Goal: Navigation & Orientation: Find specific page/section

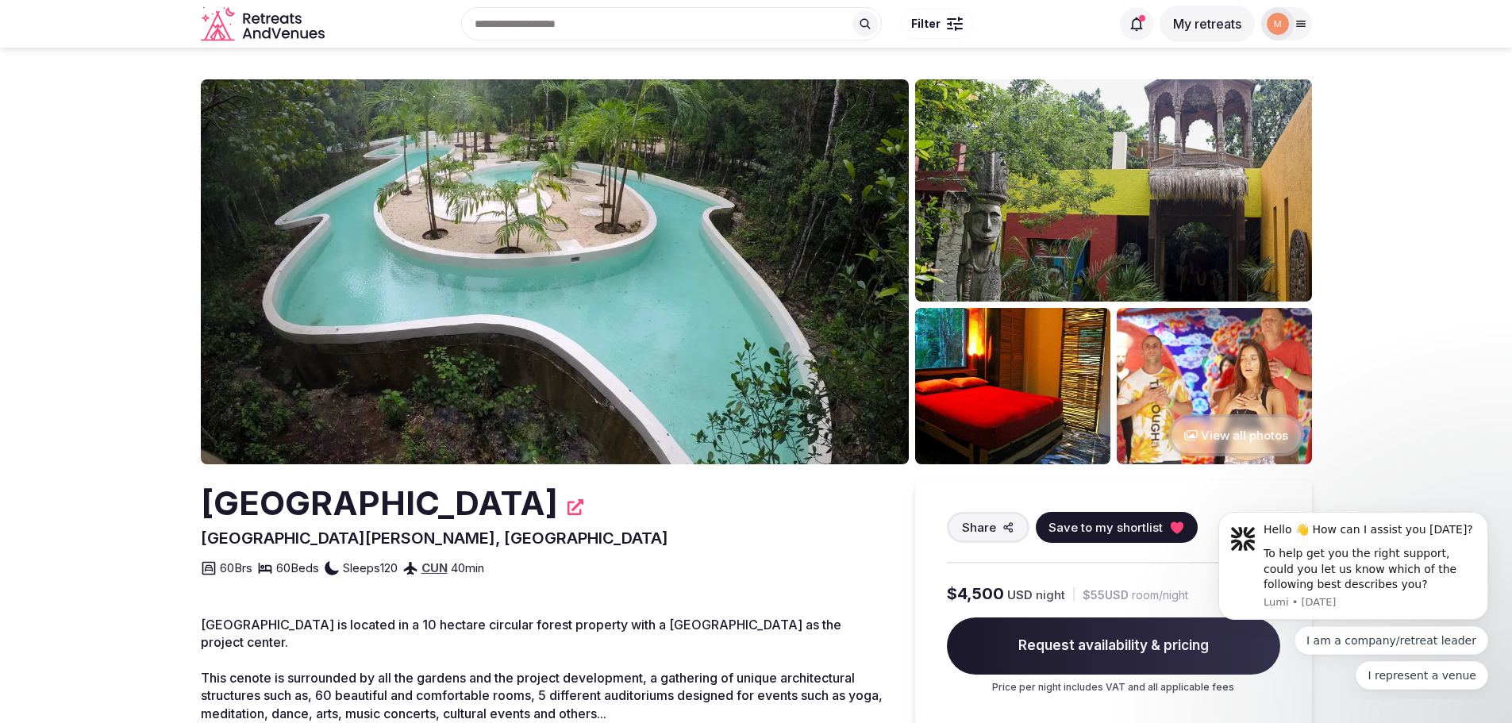
click at [1225, 425] on button "View all photos" at bounding box center [1236, 435] width 136 height 42
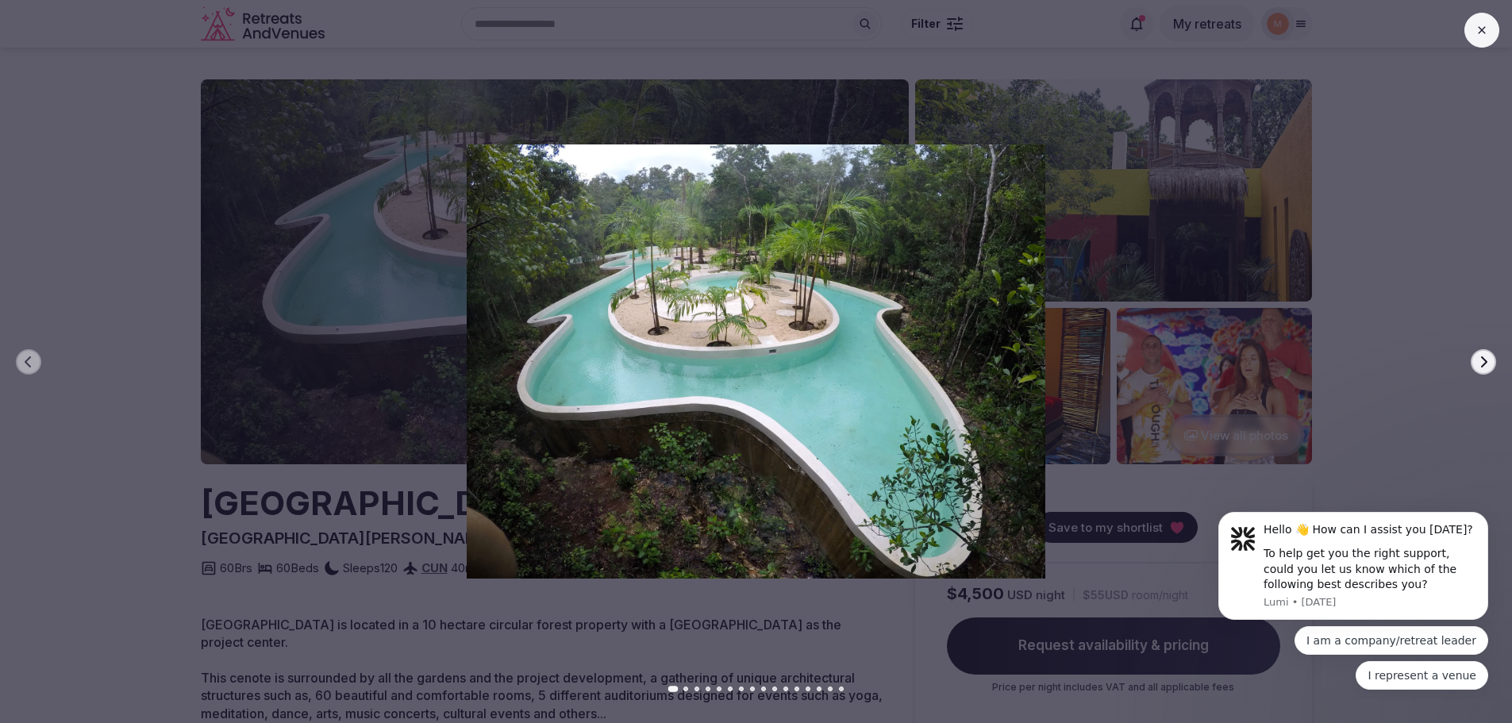
click at [1480, 356] on icon "button" at bounding box center [1483, 362] width 13 height 13
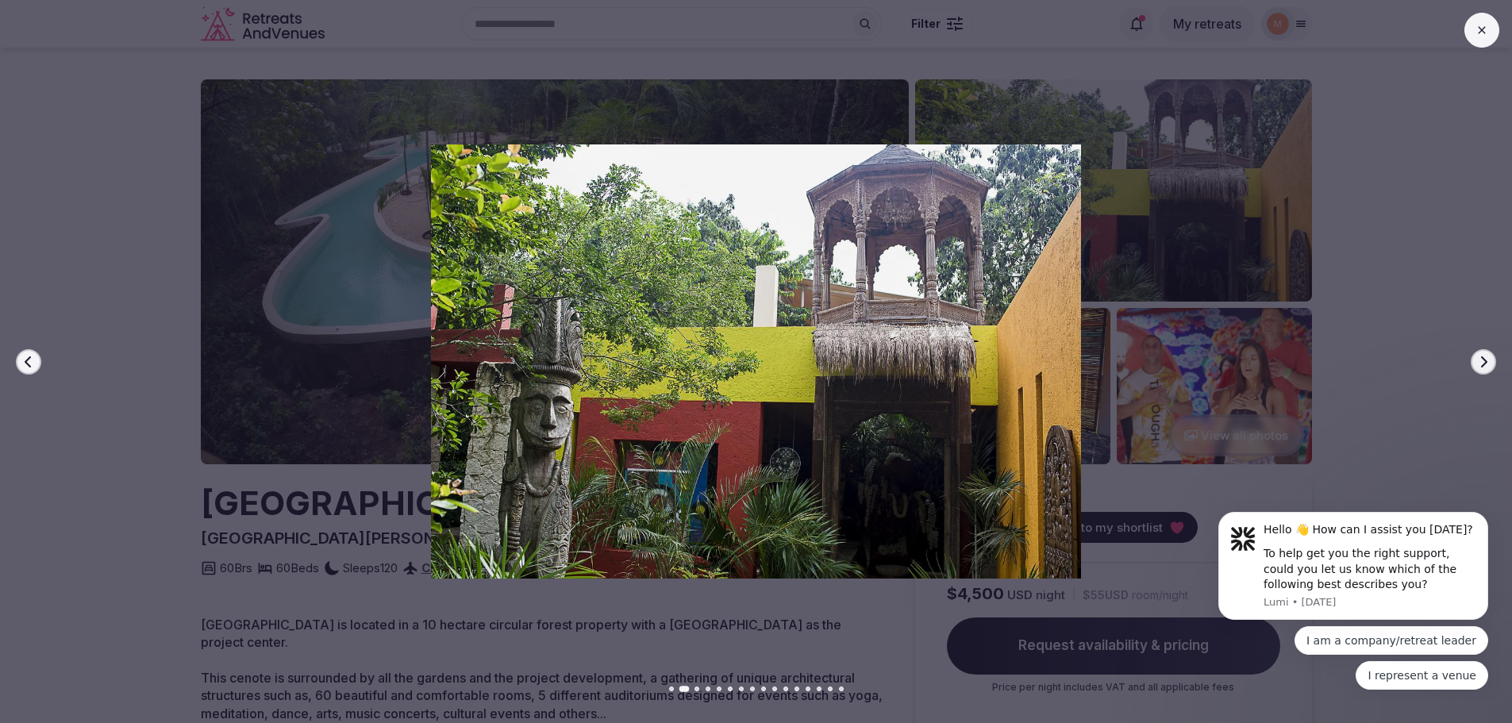
click at [1480, 356] on icon "button" at bounding box center [1483, 362] width 13 height 13
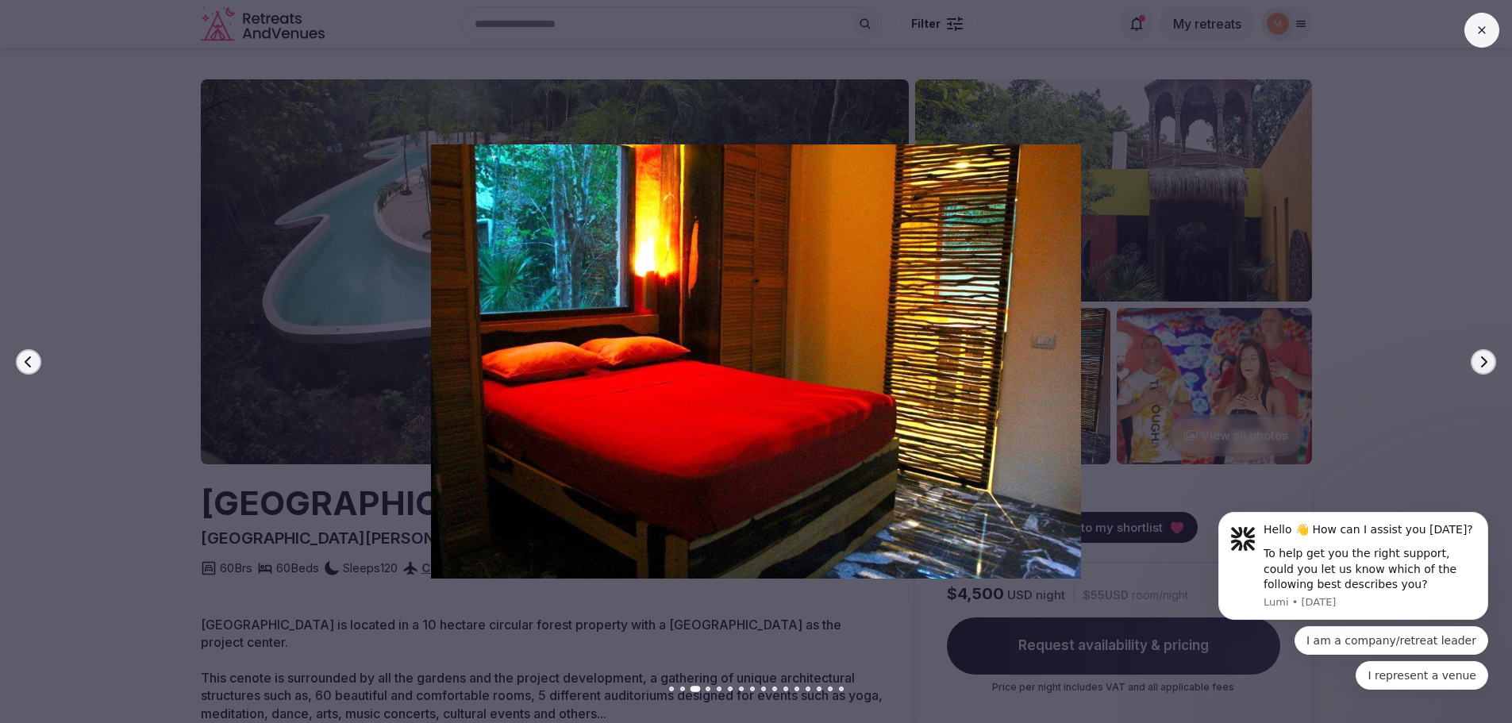
click at [1480, 356] on icon "button" at bounding box center [1483, 362] width 13 height 13
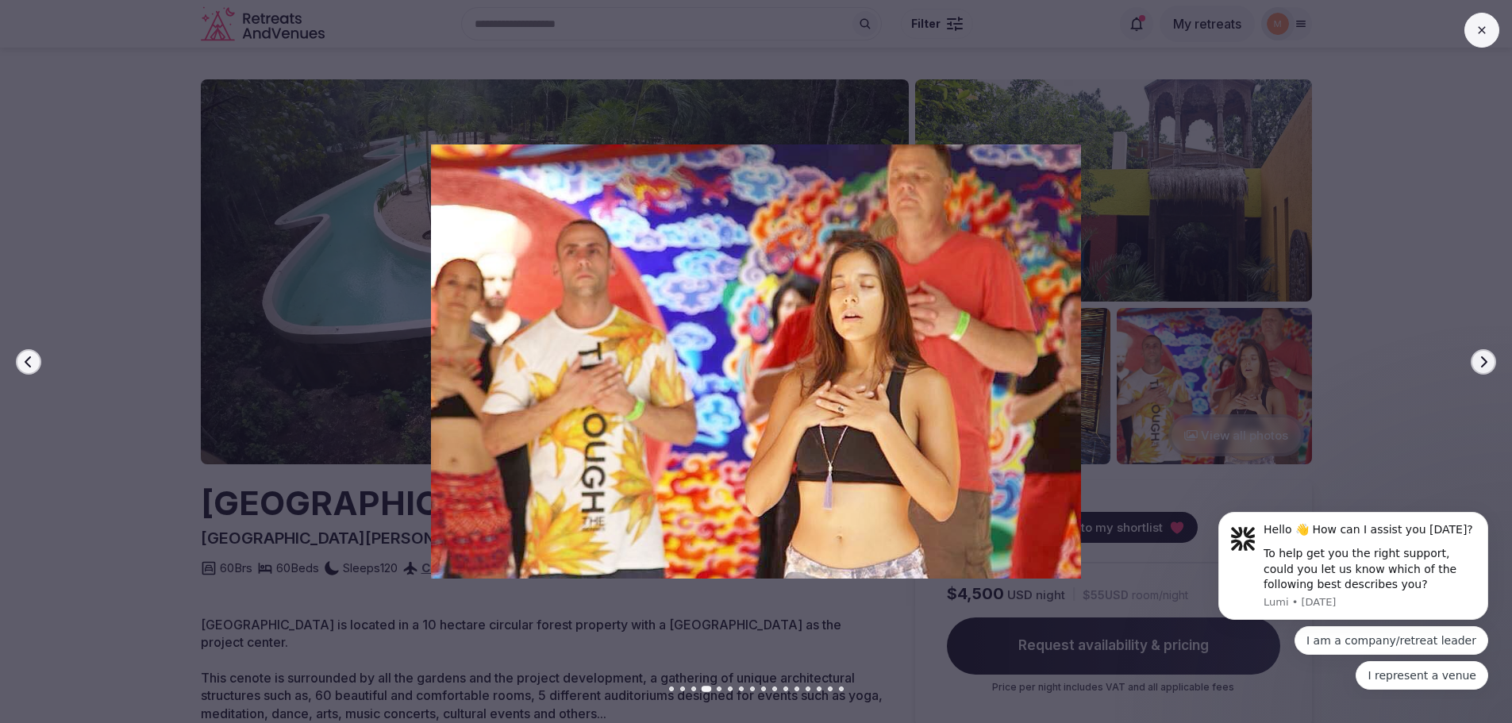
click at [1480, 356] on icon "button" at bounding box center [1483, 362] width 13 height 13
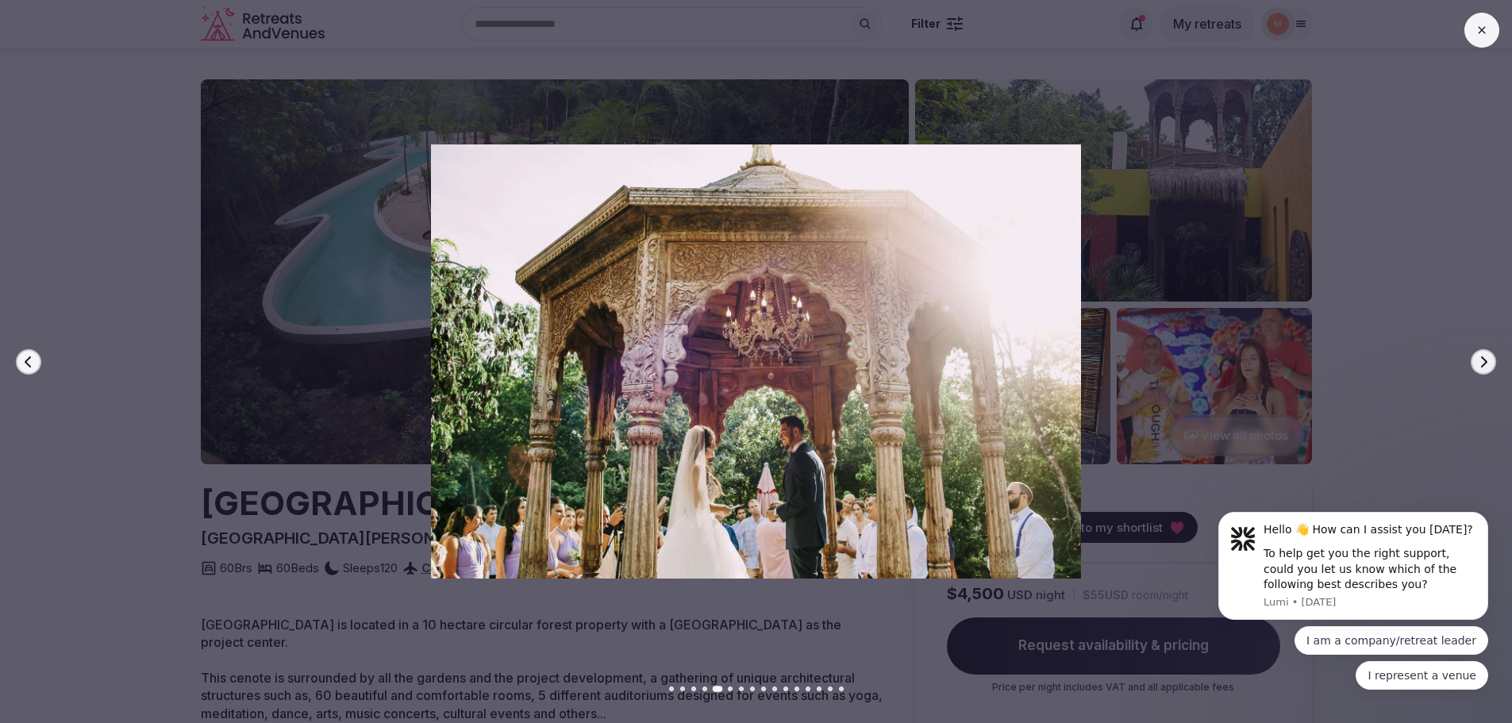
click at [1480, 356] on icon "button" at bounding box center [1483, 362] width 13 height 13
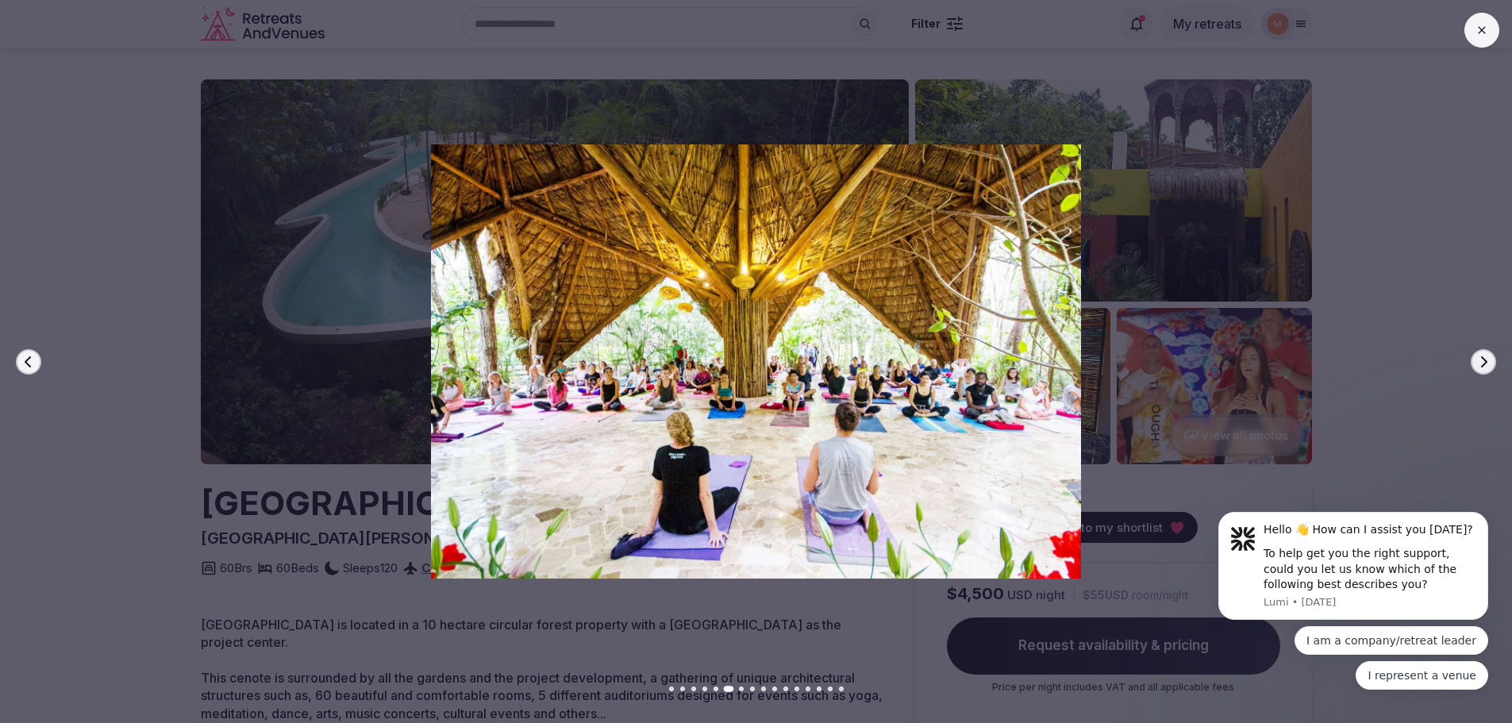
click at [1480, 356] on icon "button" at bounding box center [1483, 362] width 13 height 13
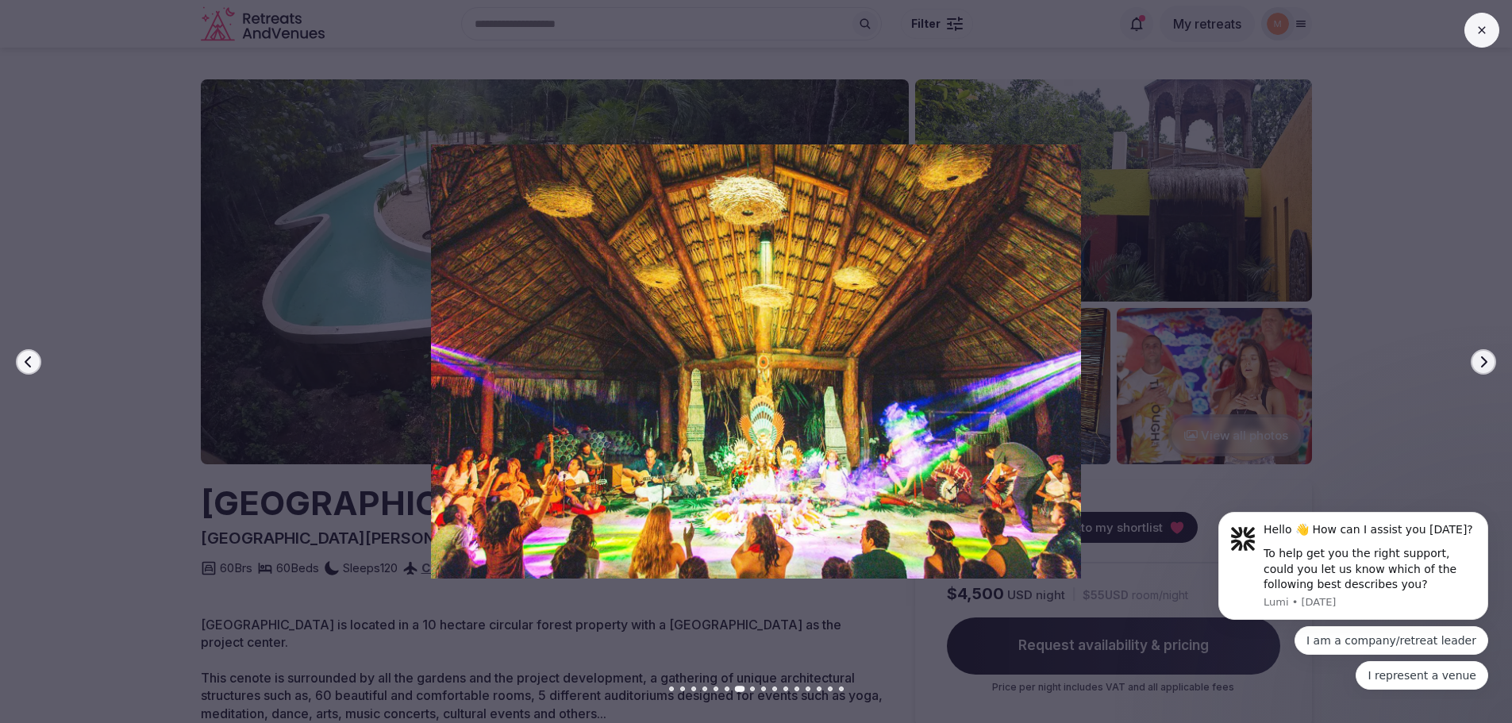
click at [1480, 356] on icon "button" at bounding box center [1483, 362] width 13 height 13
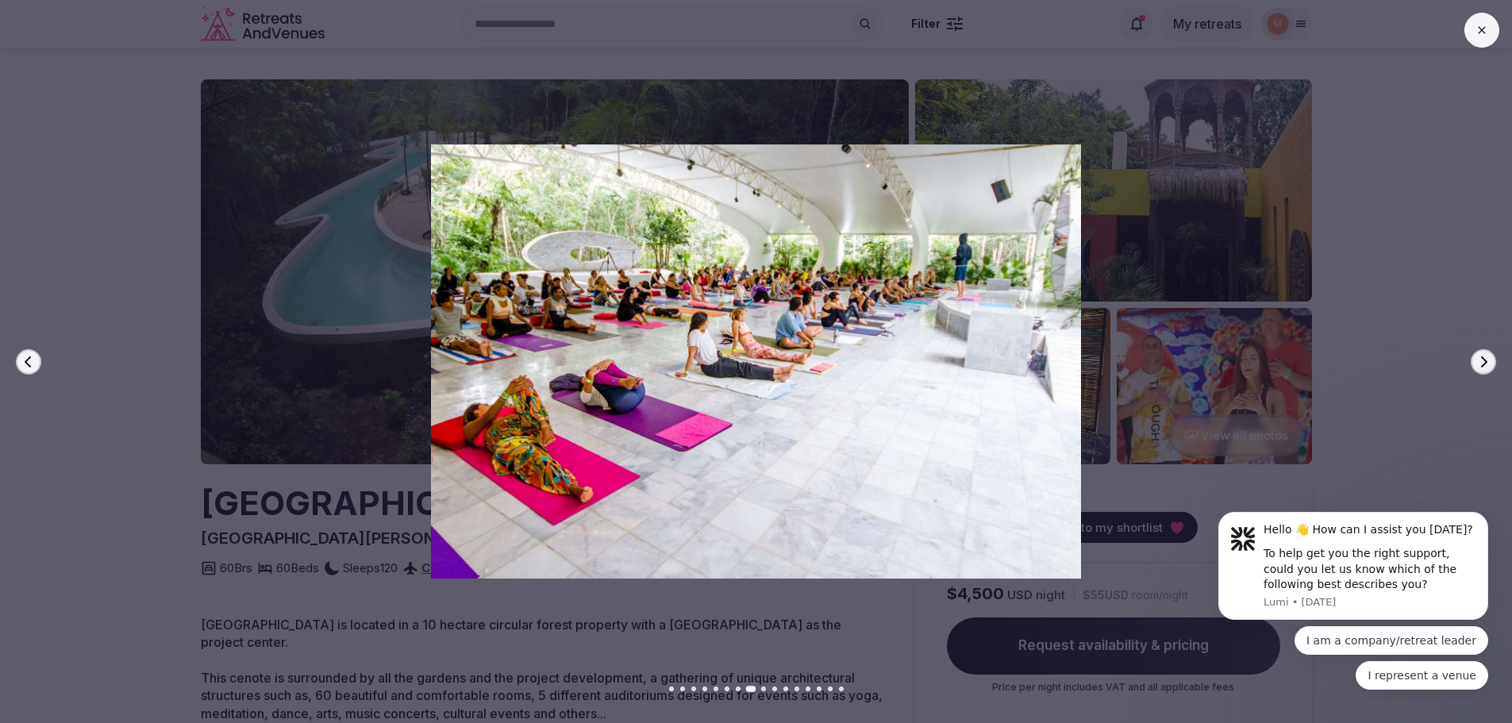
click at [1480, 356] on icon "button" at bounding box center [1483, 362] width 13 height 13
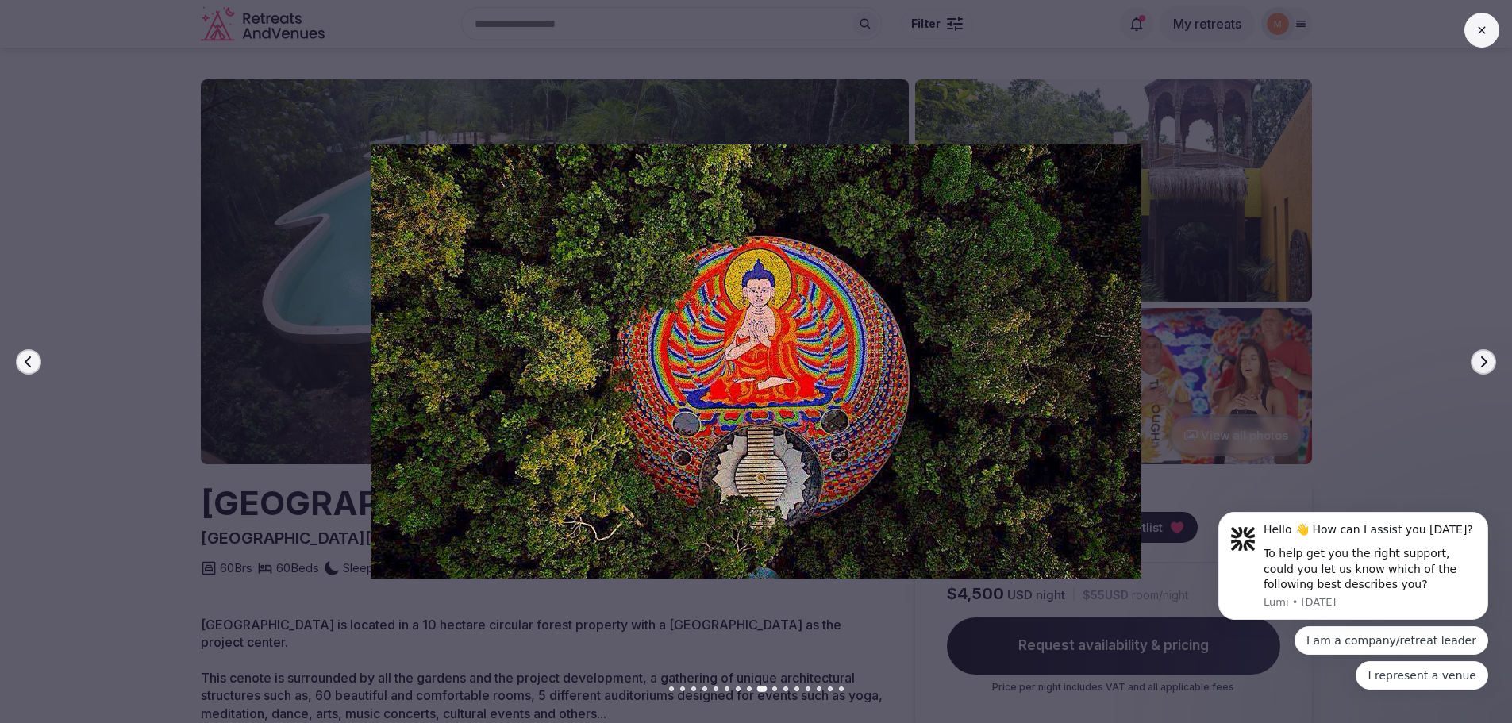
click at [1480, 356] on icon "button" at bounding box center [1483, 362] width 13 height 13
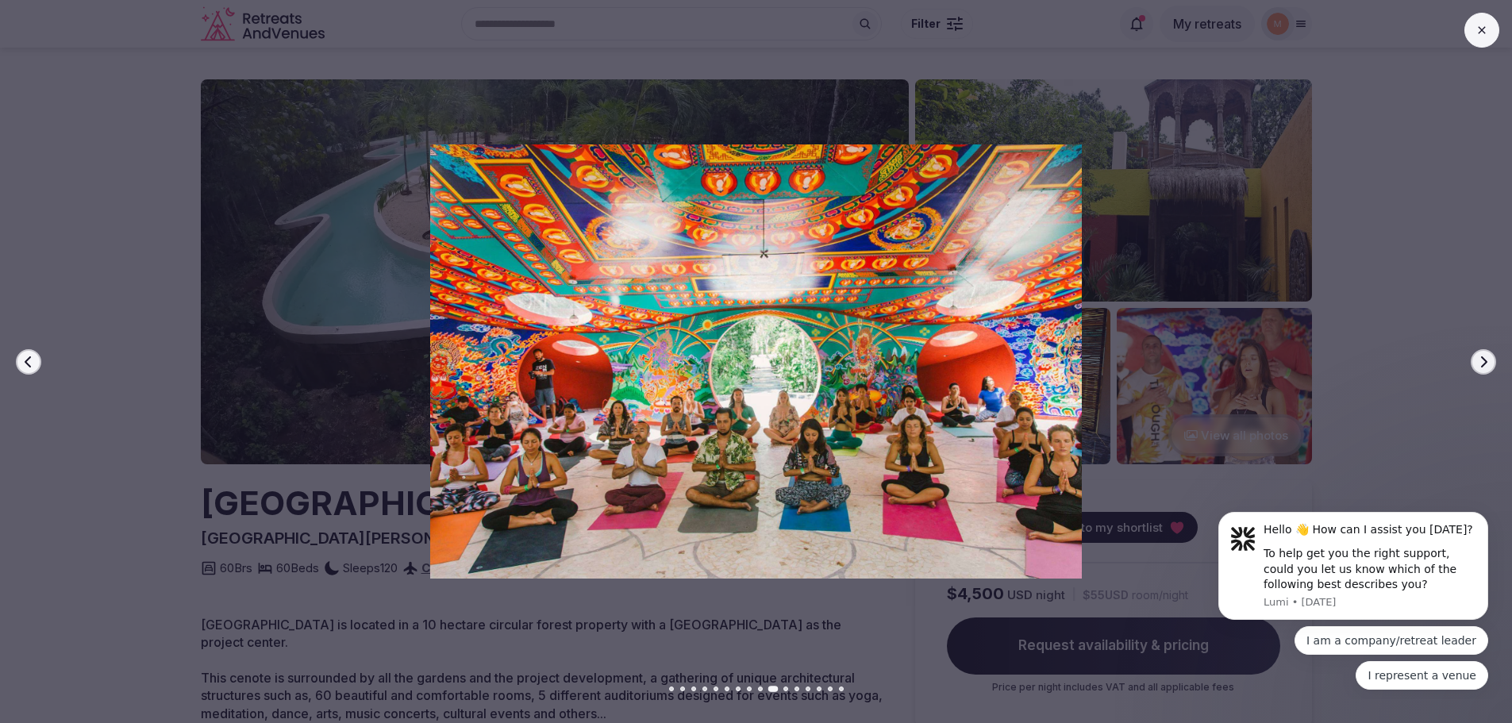
click at [1480, 356] on icon "button" at bounding box center [1483, 362] width 13 height 13
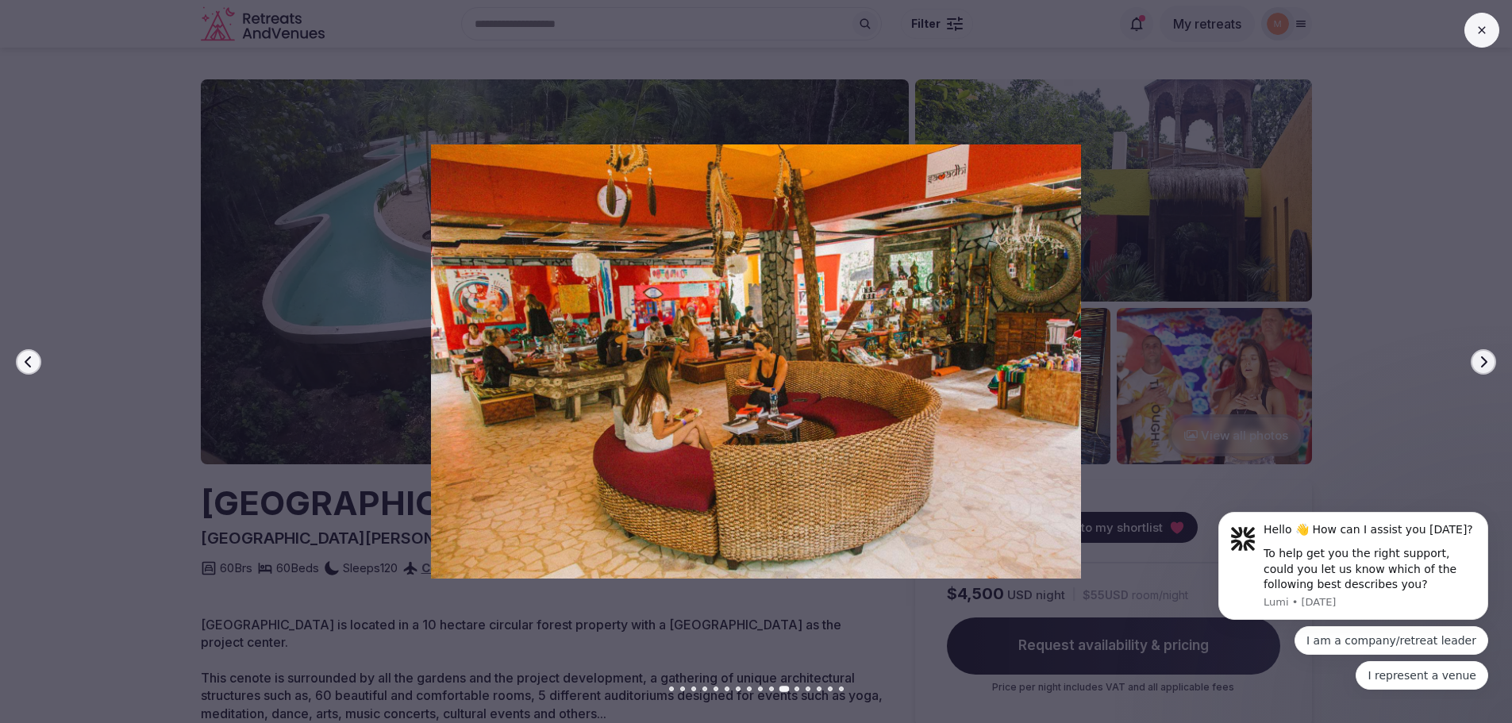
click at [1480, 356] on icon "button" at bounding box center [1483, 362] width 13 height 13
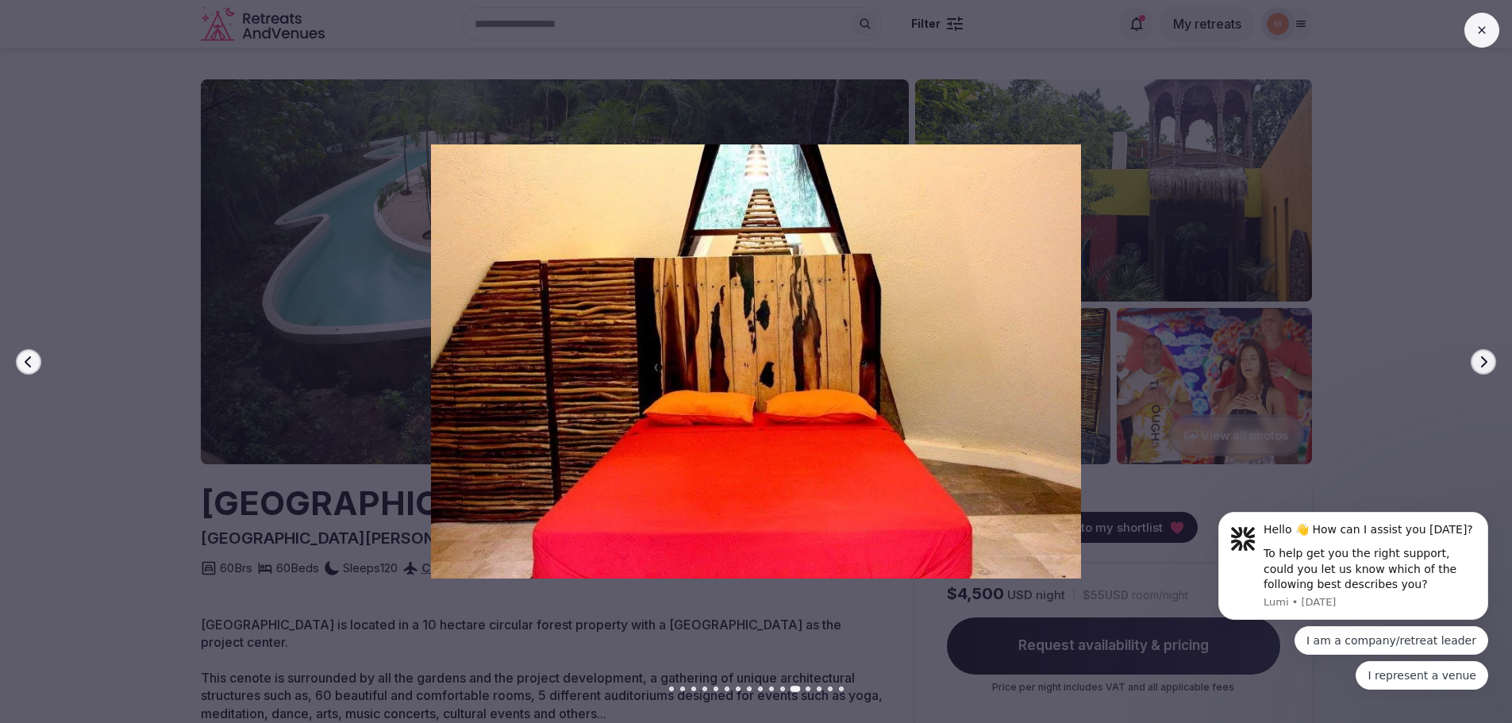
click at [1480, 356] on icon "button" at bounding box center [1483, 362] width 13 height 13
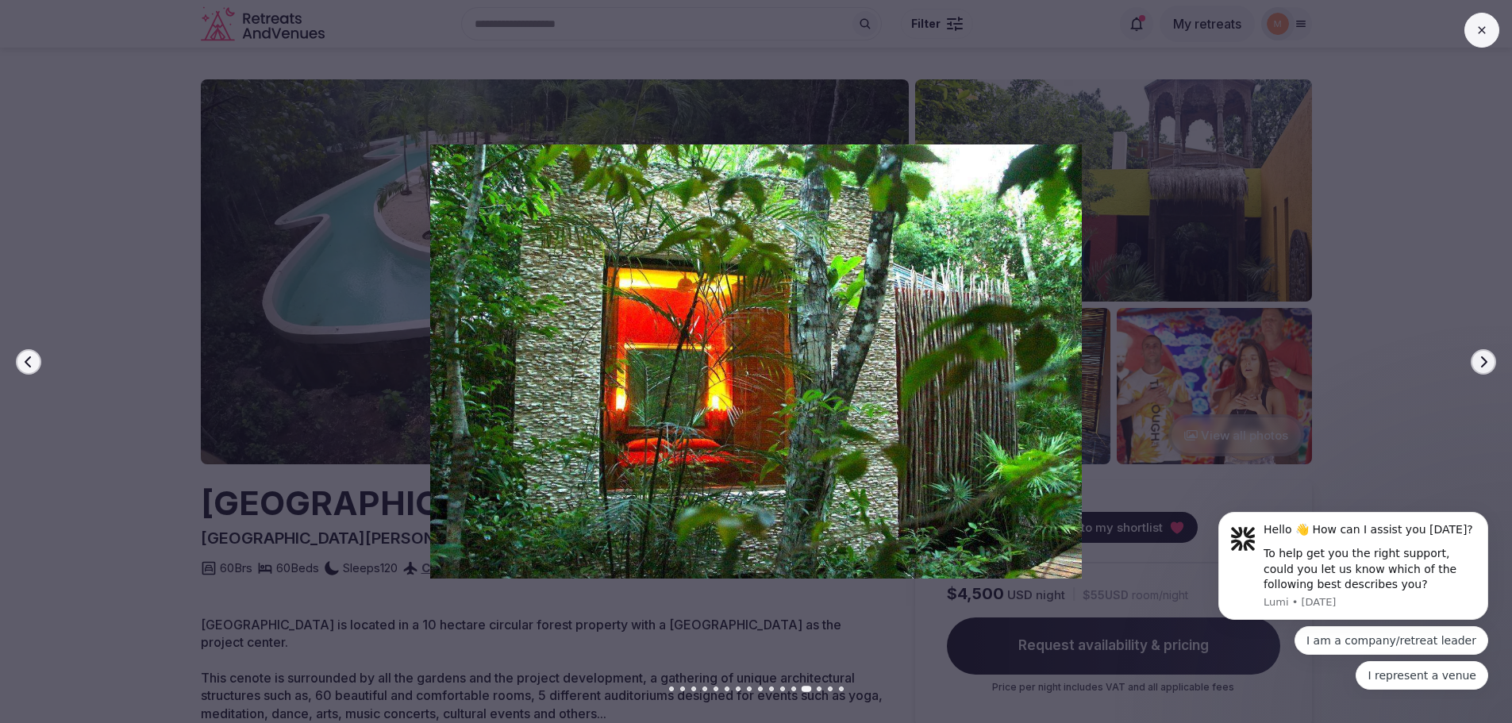
click at [1480, 356] on icon "button" at bounding box center [1483, 362] width 13 height 13
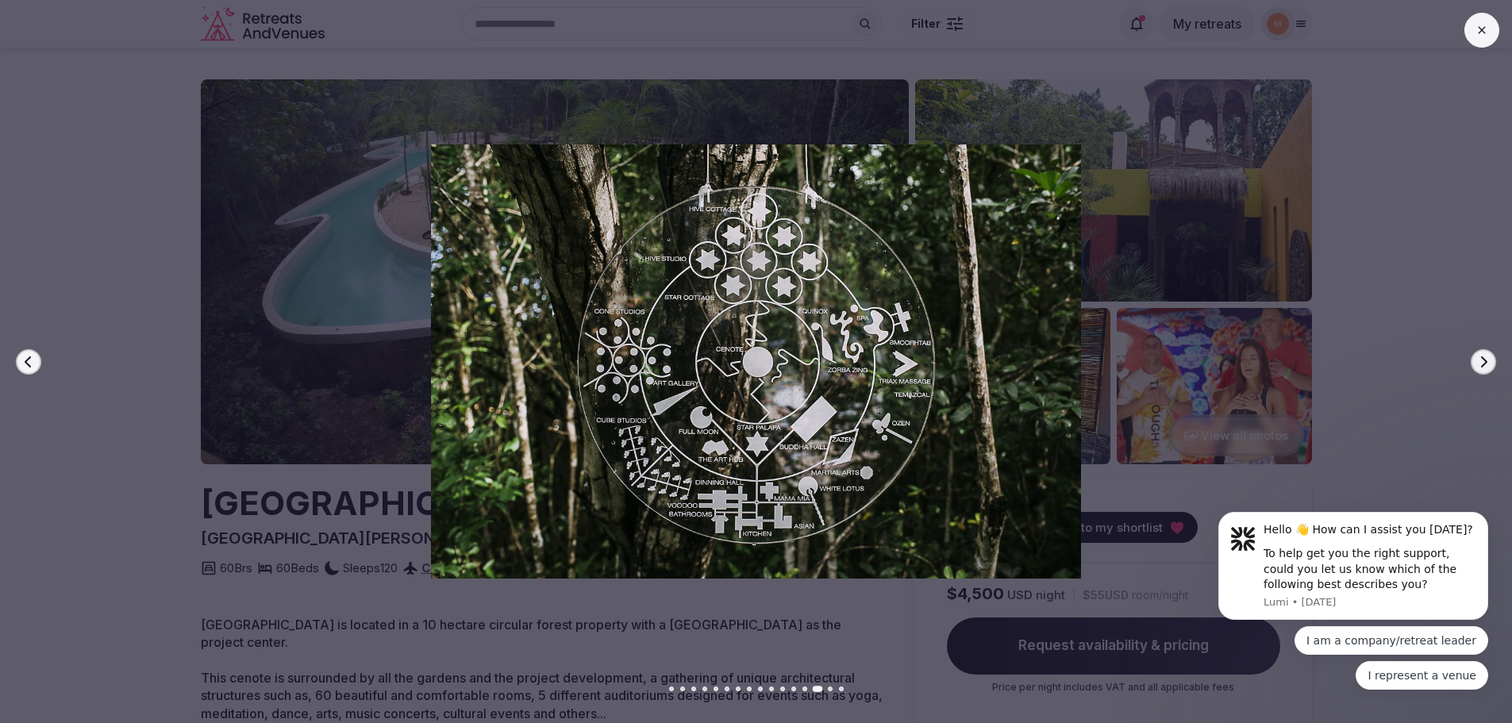
click at [1480, 356] on icon "button" at bounding box center [1483, 362] width 13 height 13
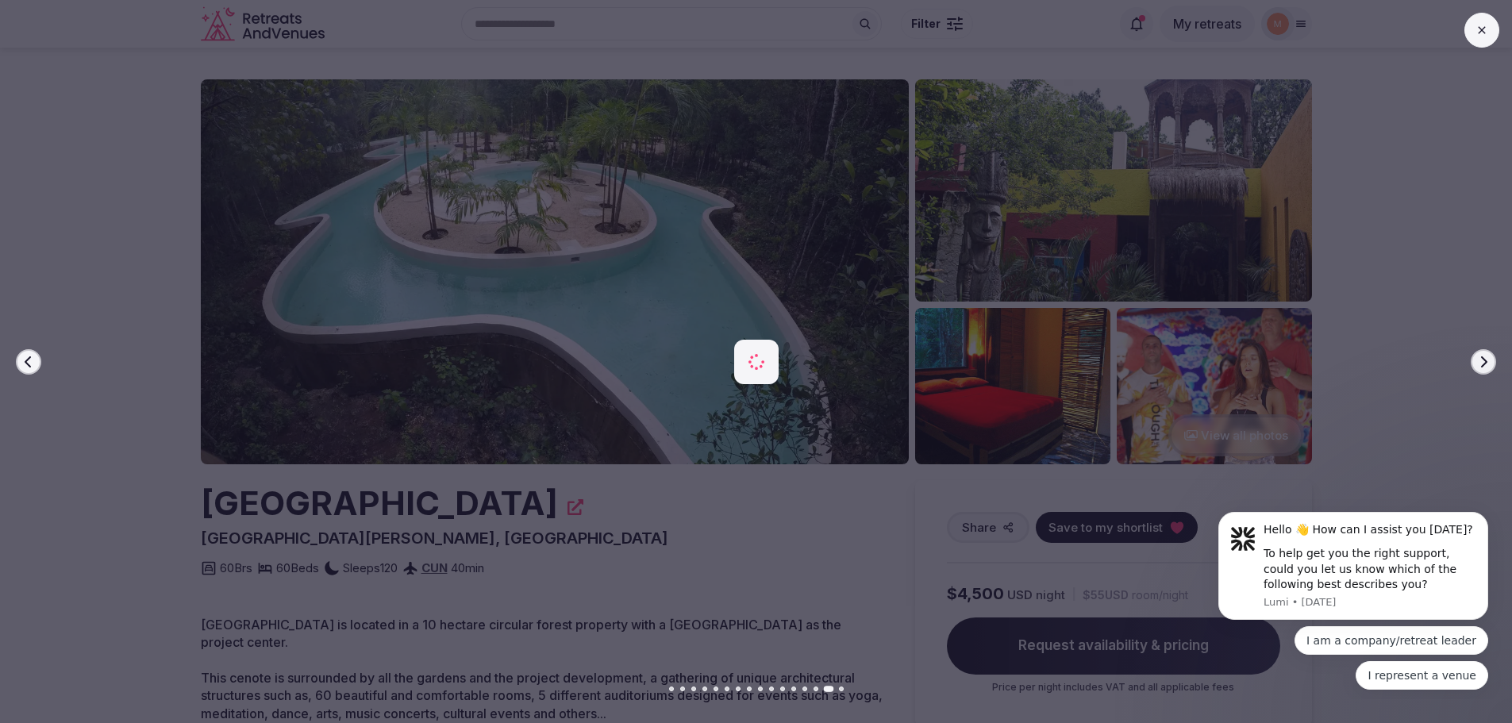
click at [1480, 356] on icon "button" at bounding box center [1483, 362] width 13 height 13
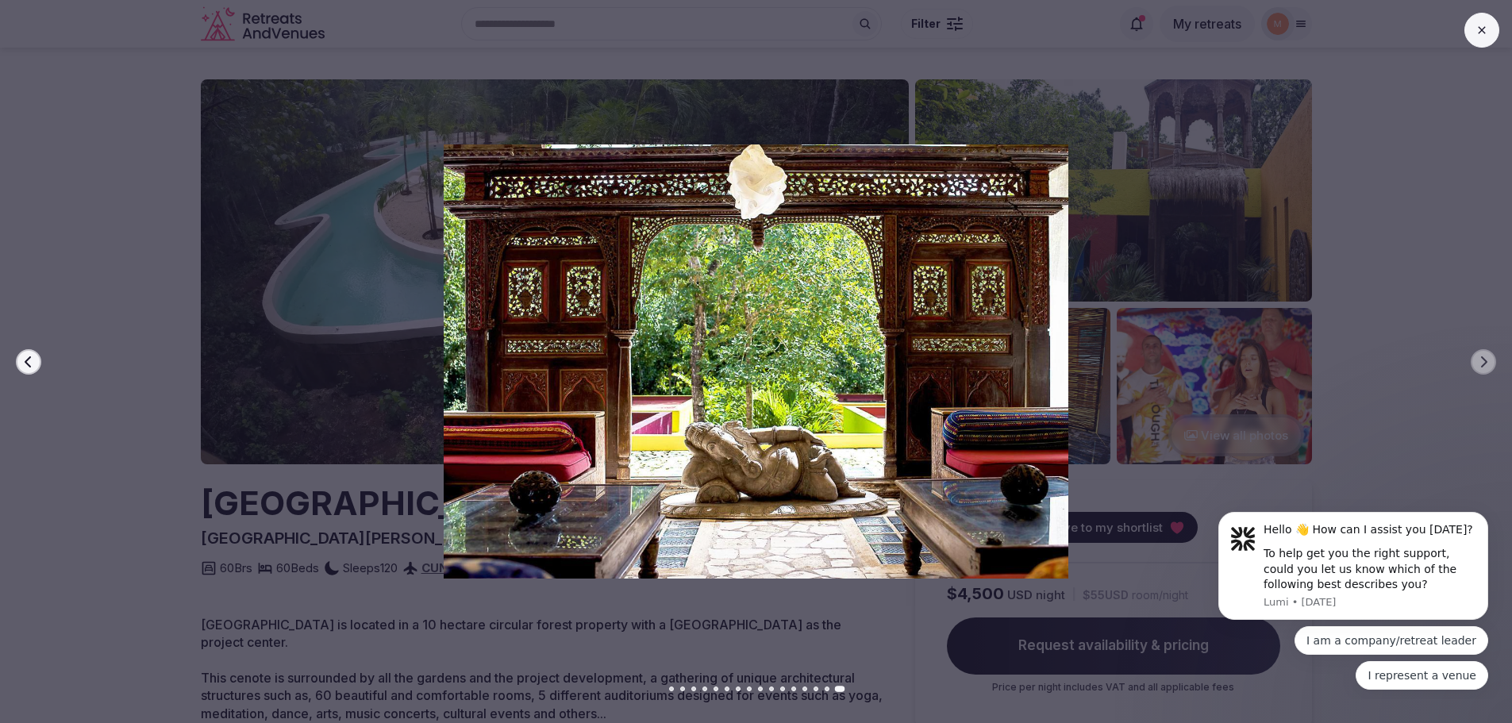
click at [1486, 30] on icon at bounding box center [1482, 30] width 13 height 13
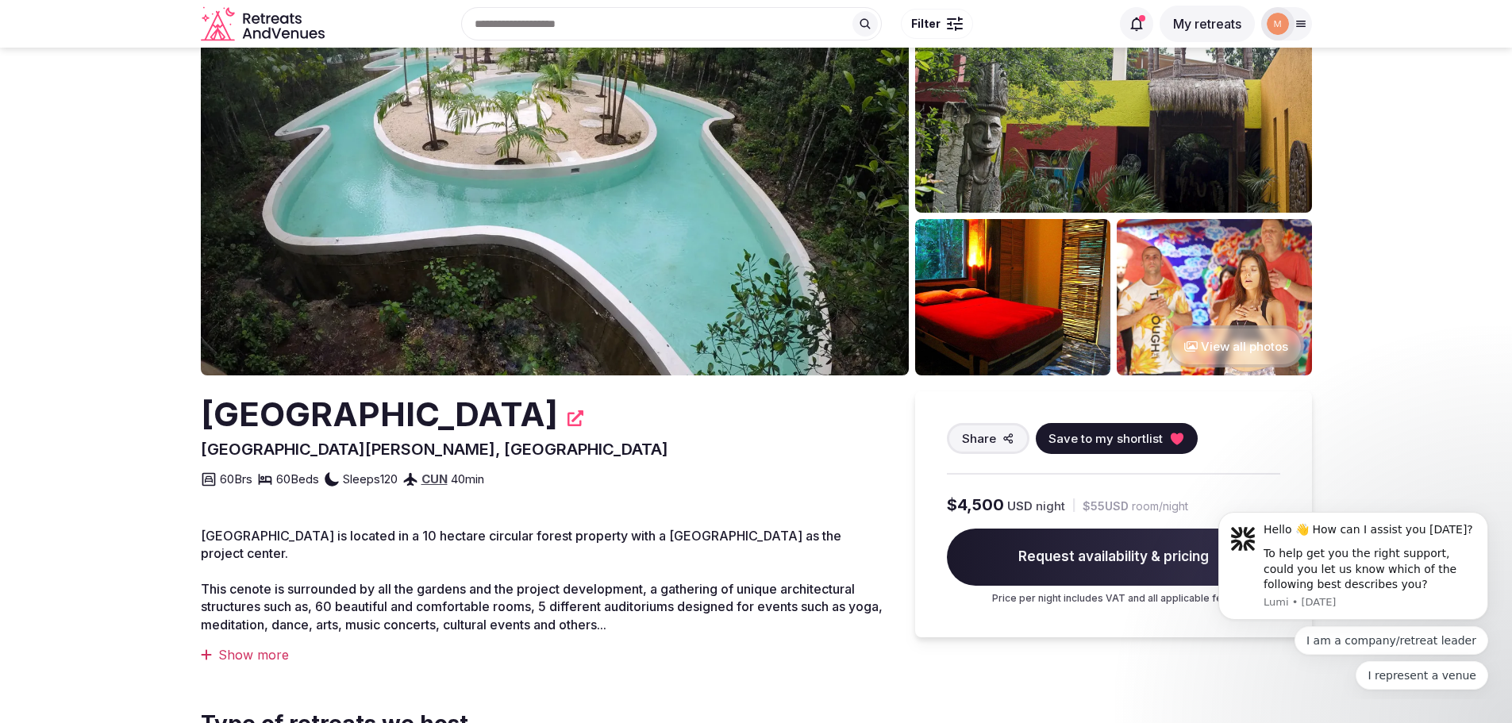
scroll to position [79, 0]
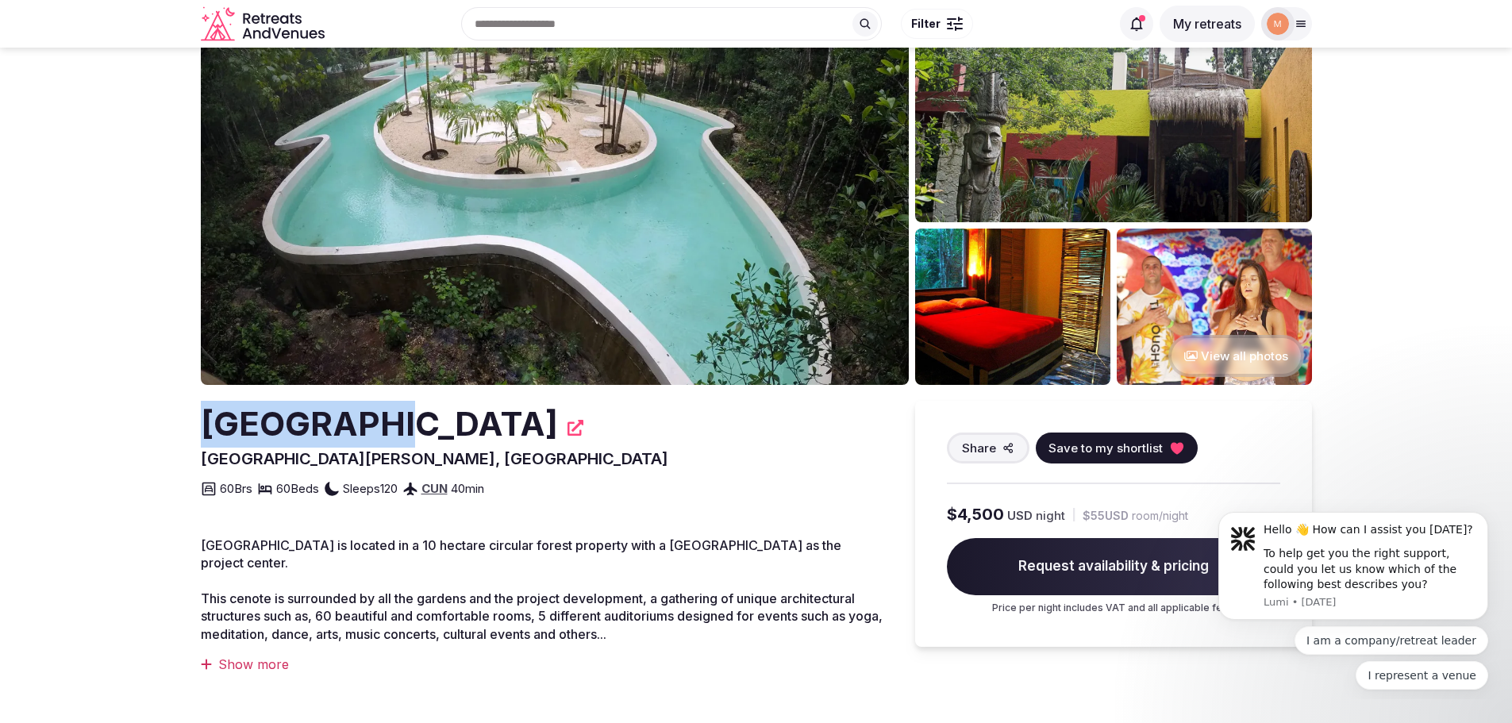
drag, startPoint x: 394, startPoint y: 428, endPoint x: 202, endPoint y: 422, distance: 192.2
click at [202, 422] on h2 "[GEOGRAPHIC_DATA]" at bounding box center [379, 424] width 357 height 47
drag, startPoint x: 224, startPoint y: 418, endPoint x: 197, endPoint y: 414, distance: 27.2
click at [237, 406] on h2 "[GEOGRAPHIC_DATA]" at bounding box center [379, 424] width 357 height 47
click at [205, 414] on h2 "[GEOGRAPHIC_DATA]" at bounding box center [379, 424] width 357 height 47
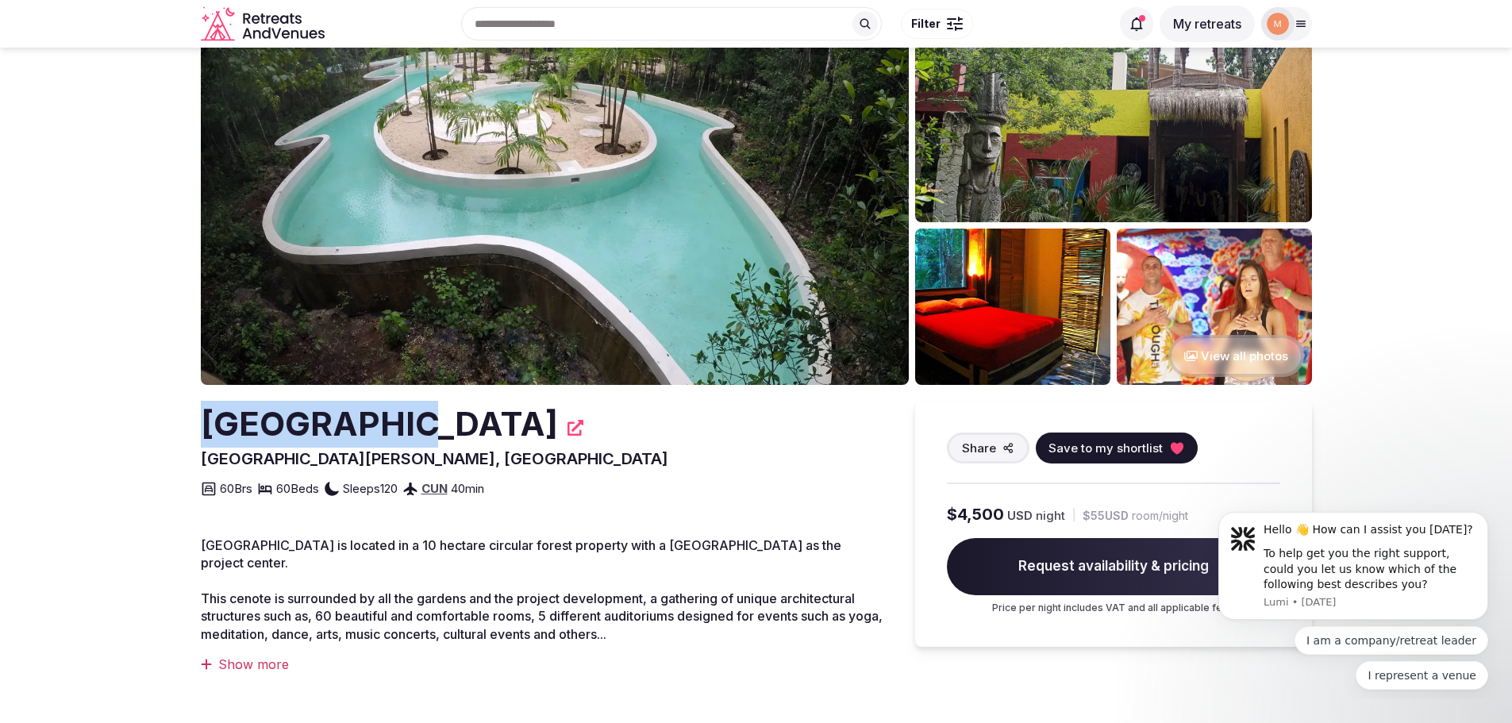
drag, startPoint x: 205, startPoint y: 416, endPoint x: 395, endPoint y: 415, distance: 190.5
click at [395, 415] on h2 "[GEOGRAPHIC_DATA]" at bounding box center [379, 424] width 357 height 47
copy h2 "[GEOGRAPHIC_DATA]"
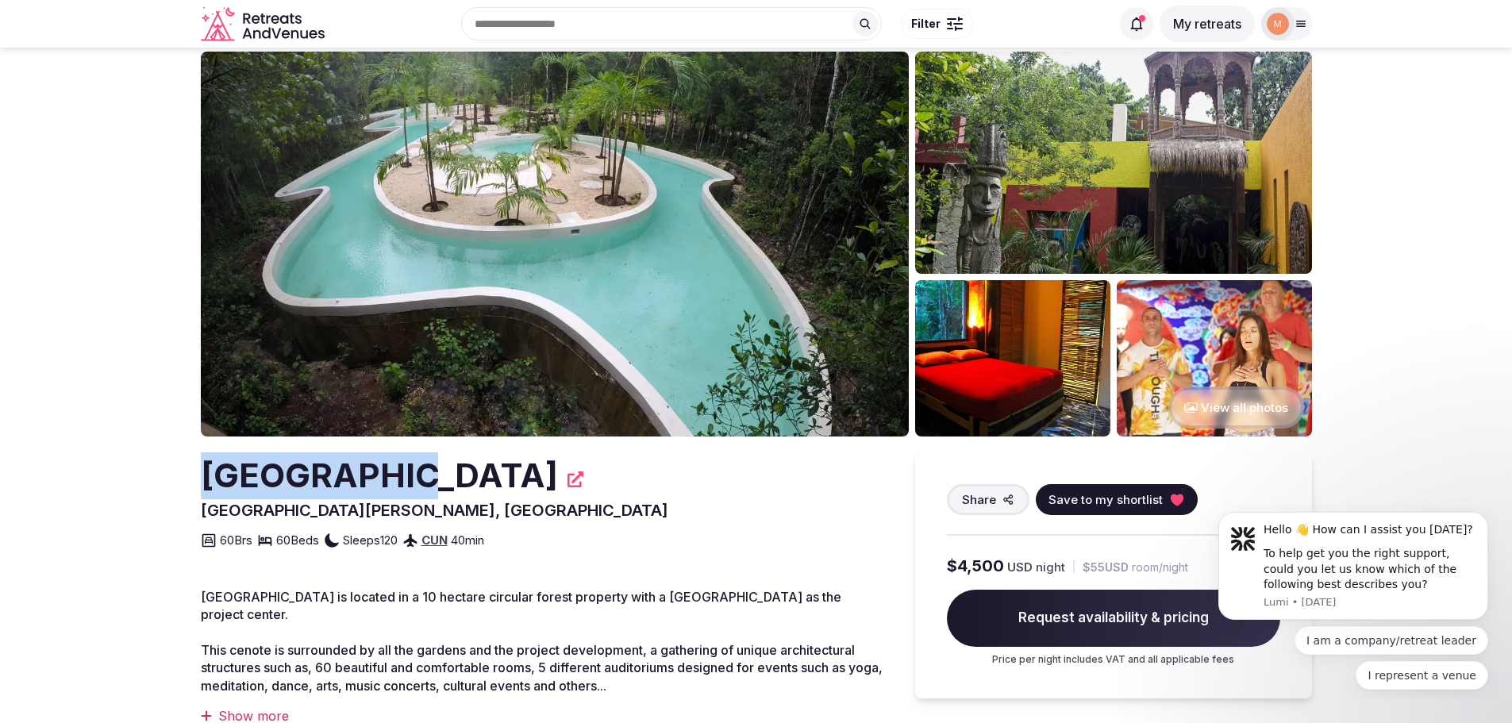
scroll to position [0, 0]
